Goal: Task Accomplishment & Management: Manage account settings

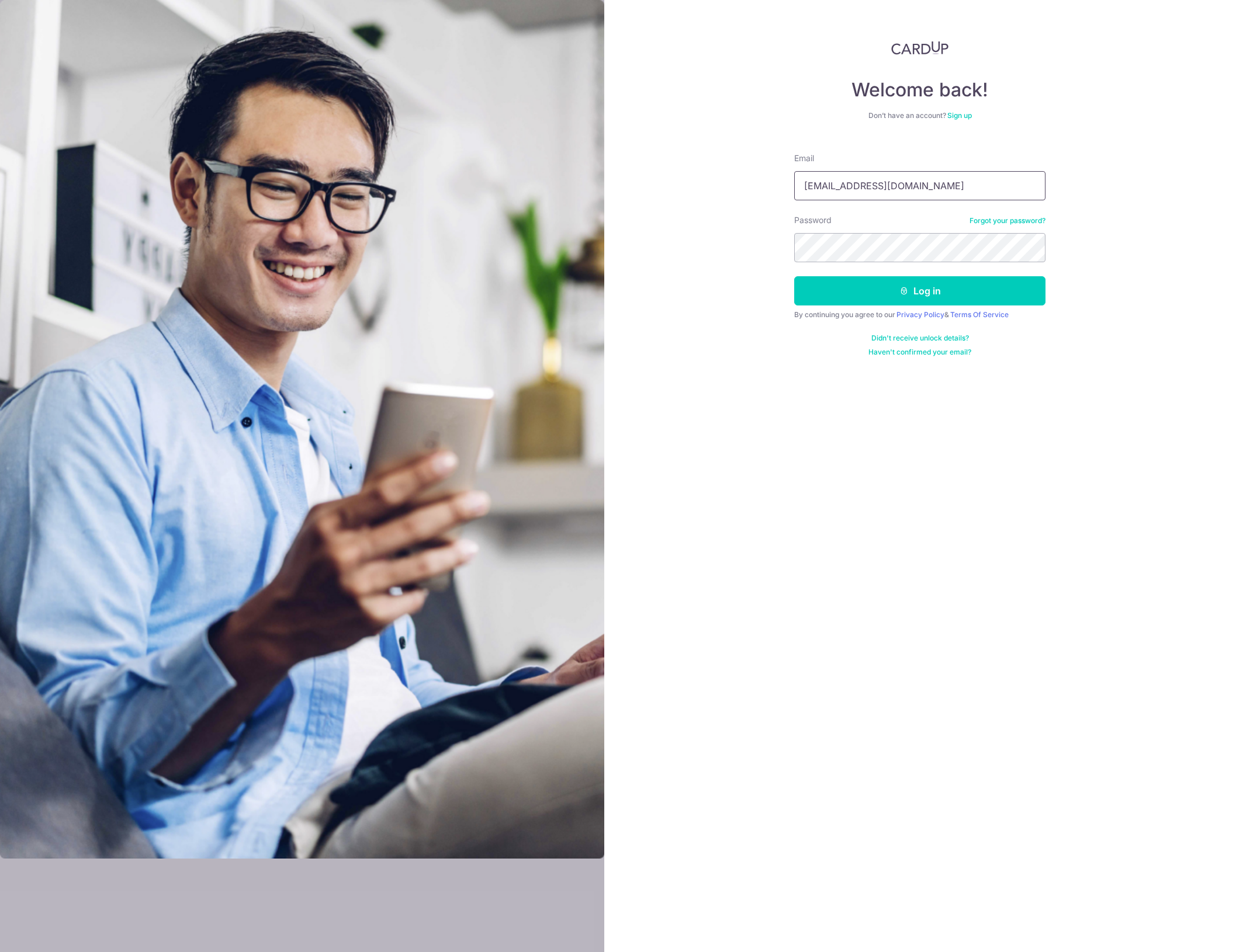
click at [914, 194] on input "Xcelapt@gmail.com" at bounding box center [919, 186] width 252 height 29
type input "[EMAIL_ADDRESS][DOMAIN_NAME]"
click at [825, 299] on button "Log in" at bounding box center [919, 291] width 252 height 29
